Goal: Information Seeking & Learning: Learn about a topic

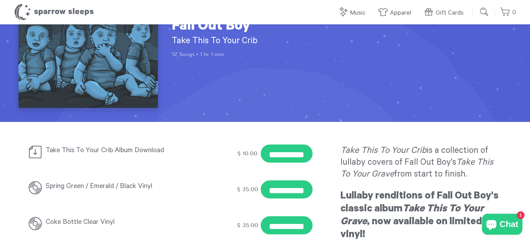
scroll to position [88, 0]
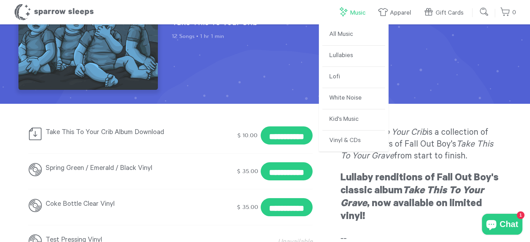
click at [360, 11] on link "Music" at bounding box center [353, 13] width 31 height 15
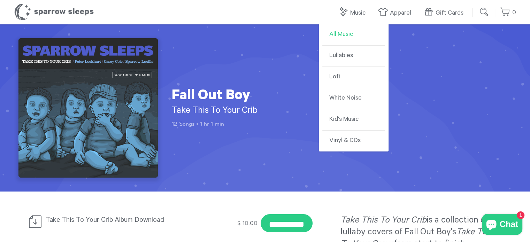
click at [342, 36] on link "All Music" at bounding box center [354, 34] width 63 height 21
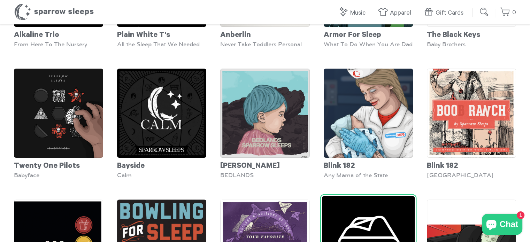
scroll to position [167, 0]
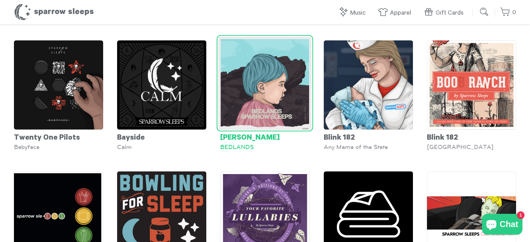
click at [278, 158] on div "Halsey BEDLANDS" at bounding box center [264, 95] width 103 height 124
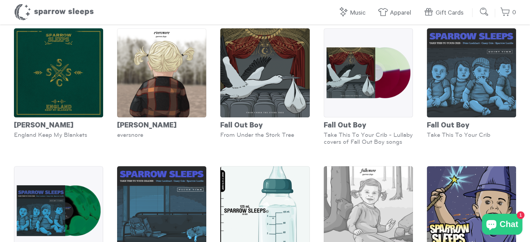
scroll to position [588, 0]
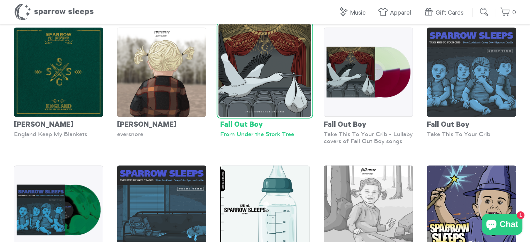
click at [276, 138] on div "From Under the Stork Tree" at bounding box center [264, 134] width 89 height 7
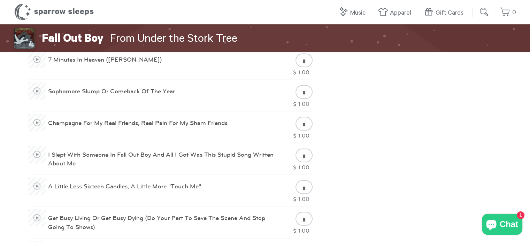
scroll to position [687, 0]
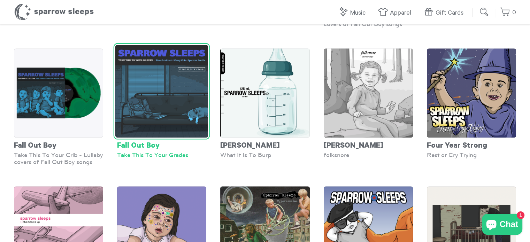
scroll to position [705, 0]
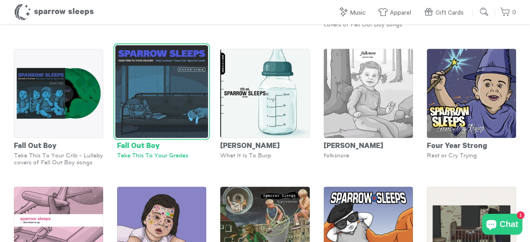
click at [180, 159] on div "Take This To Your Grades" at bounding box center [161, 155] width 89 height 7
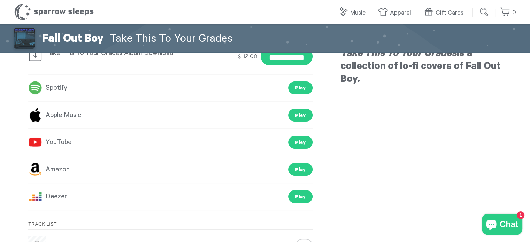
scroll to position [158, 0]
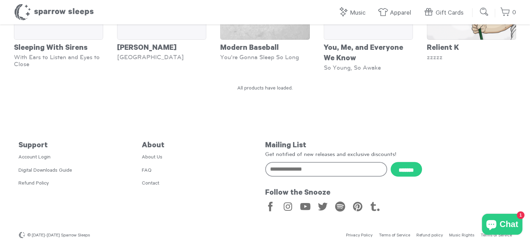
scroll to position [2890, 0]
